Goal: Navigation & Orientation: Find specific page/section

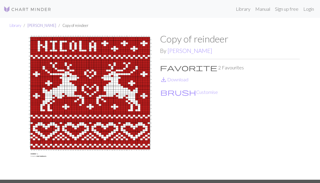
click at [32, 26] on link "[PERSON_NAME]" at bounding box center [41, 25] width 29 height 5
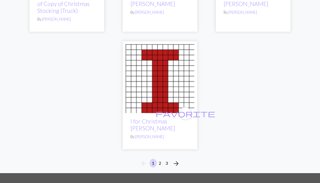
scroll to position [747, 0]
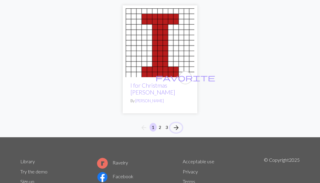
click at [177, 123] on span "arrow_forward" at bounding box center [176, 127] width 7 height 8
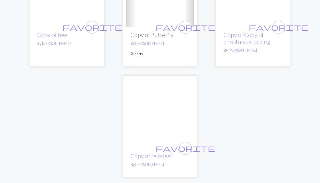
scroll to position [687, 0]
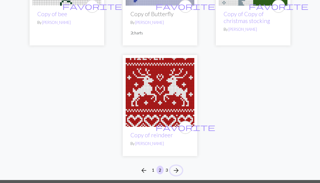
click at [175, 166] on span "arrow_forward" at bounding box center [176, 170] width 7 height 8
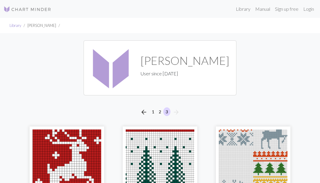
click at [16, 26] on link "Library" at bounding box center [16, 25] width 12 height 5
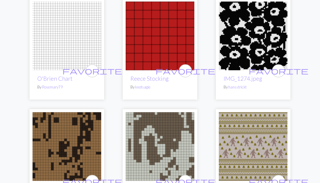
scroll to position [538, 0]
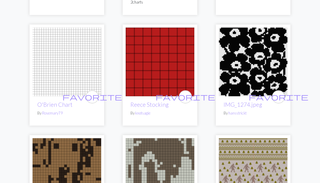
drag, startPoint x: 248, startPoint y: 60, endPoint x: 309, endPoint y: 42, distance: 63.7
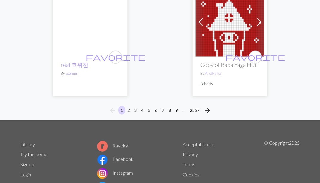
scroll to position [2031, 0]
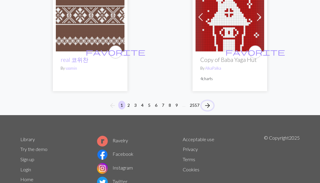
click at [208, 105] on span "arrow_forward" at bounding box center [207, 105] width 7 height 8
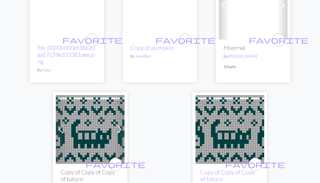
scroll to position [2001, 0]
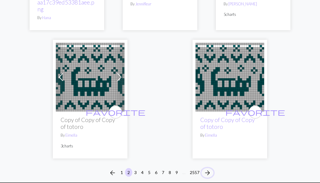
click at [207, 168] on span "arrow_forward" at bounding box center [207, 172] width 7 height 8
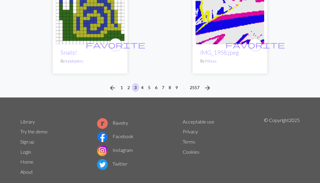
scroll to position [2061, 0]
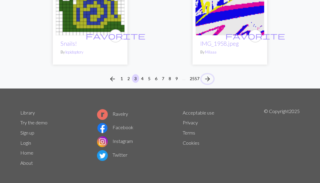
click at [207, 77] on span "arrow_forward" at bounding box center [207, 79] width 7 height 8
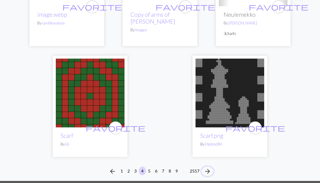
scroll to position [2031, 0]
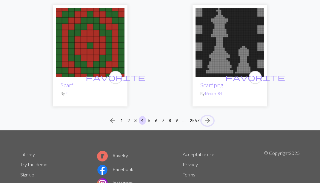
click at [210, 116] on span "arrow_forward" at bounding box center [207, 120] width 7 height 8
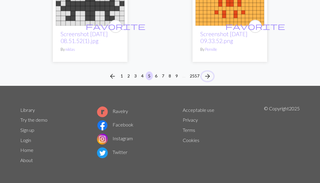
scroll to position [2092, 0]
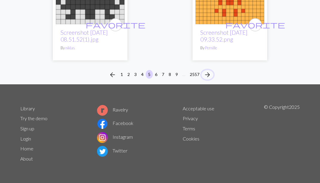
click at [208, 73] on span "arrow_forward" at bounding box center [207, 74] width 7 height 8
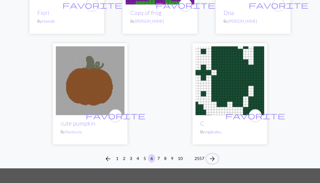
scroll to position [1983, 0]
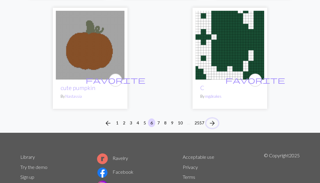
click at [214, 119] on span "arrow_forward" at bounding box center [212, 123] width 7 height 8
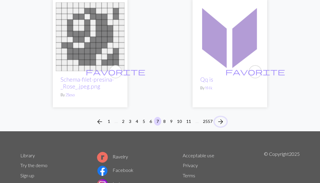
scroll to position [2029, 0]
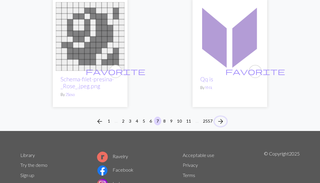
click at [219, 121] on span "arrow_forward" at bounding box center [220, 121] width 7 height 8
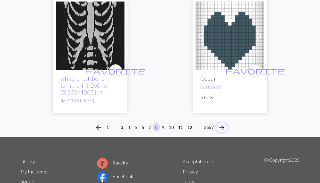
scroll to position [2030, 0]
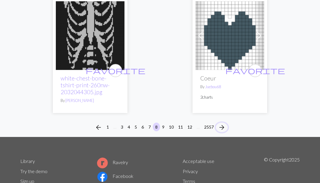
click at [223, 129] on span "arrow_forward" at bounding box center [221, 127] width 7 height 8
